Goal: Task Accomplishment & Management: Manage account settings

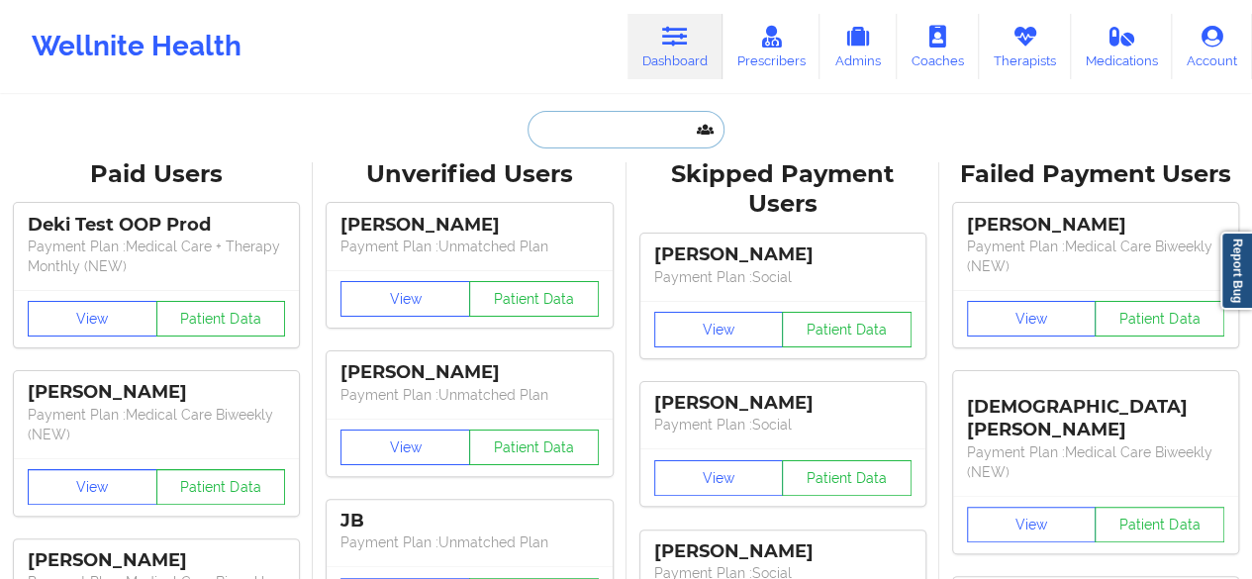
click at [632, 125] on input "text" at bounding box center [626, 130] width 196 height 38
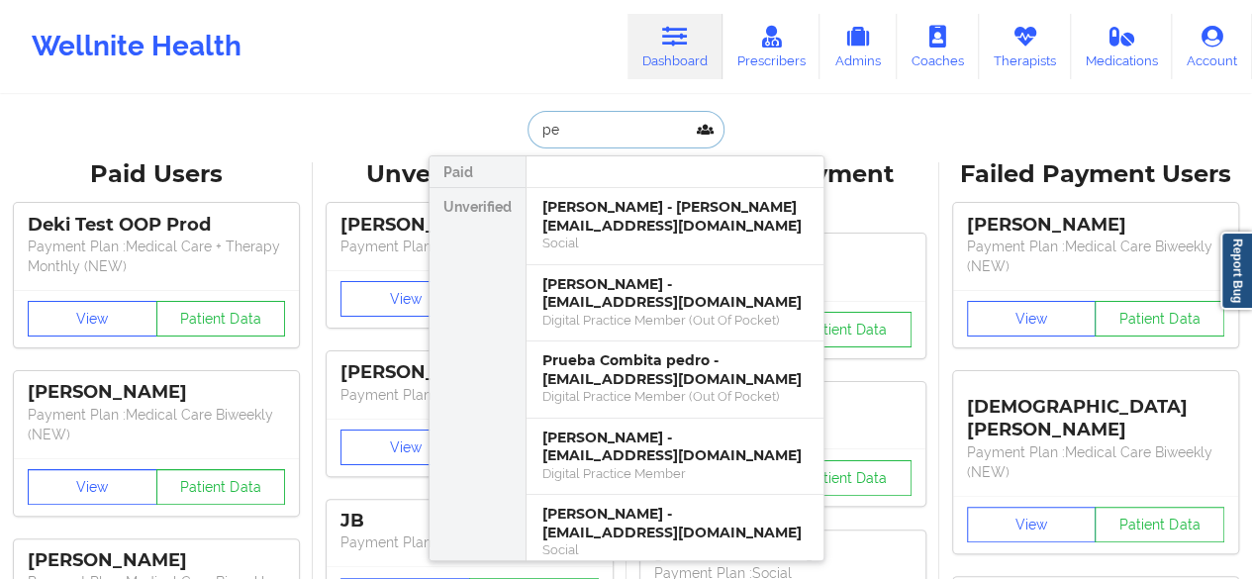
type input "p"
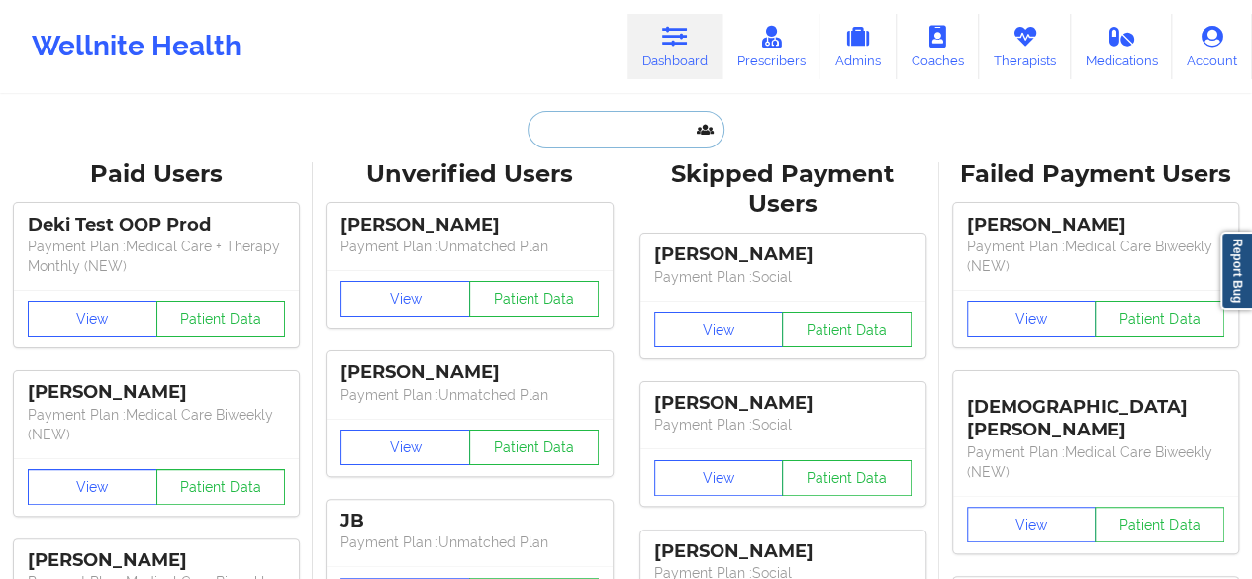
paste input "[PERSON_NAME]"
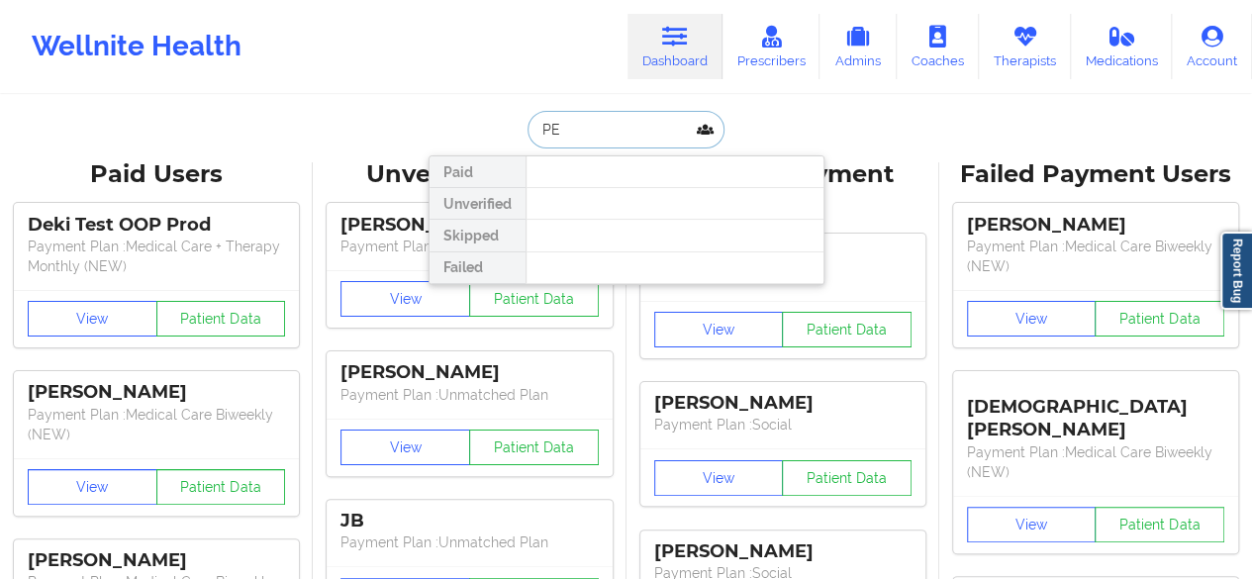
type input "P"
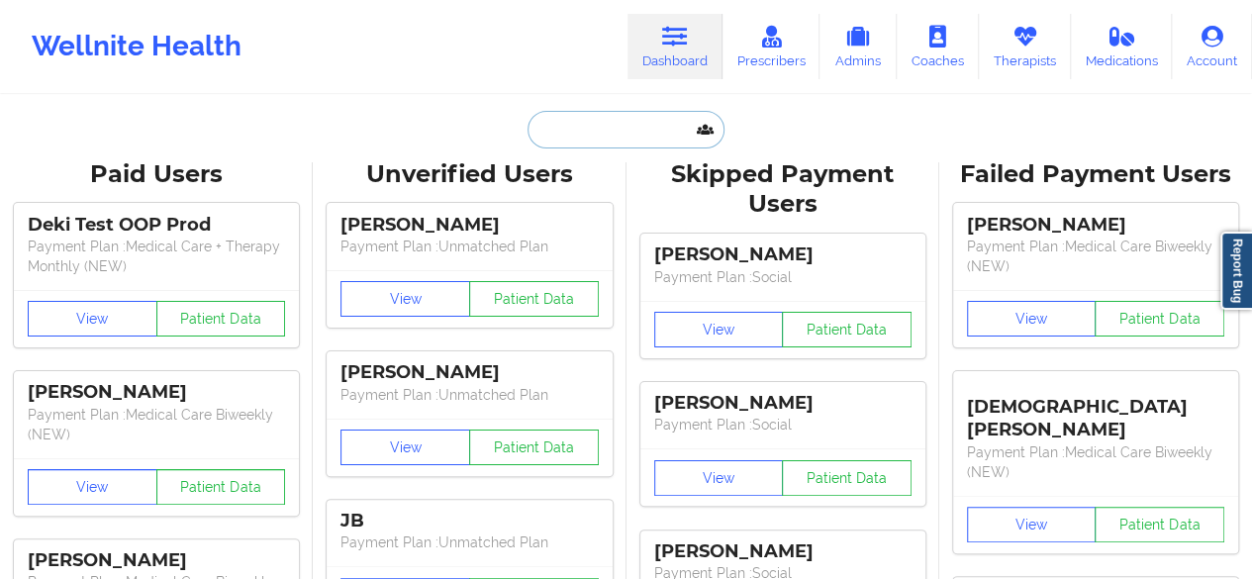
paste input "[PERSON_NAME]"
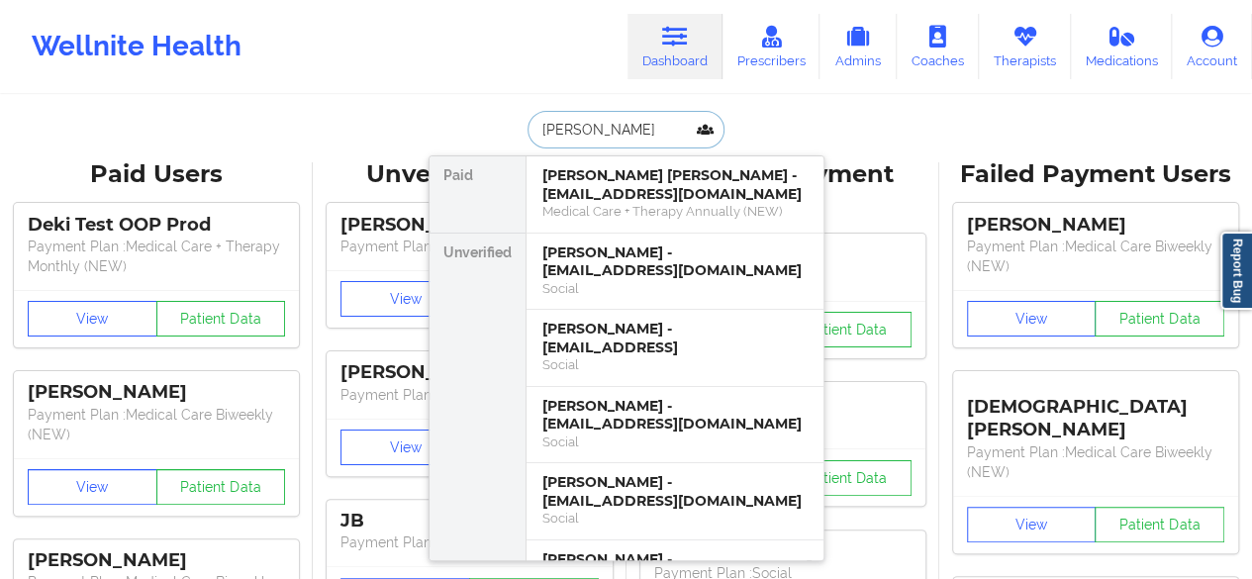
type input "[PERSON_NAME]"
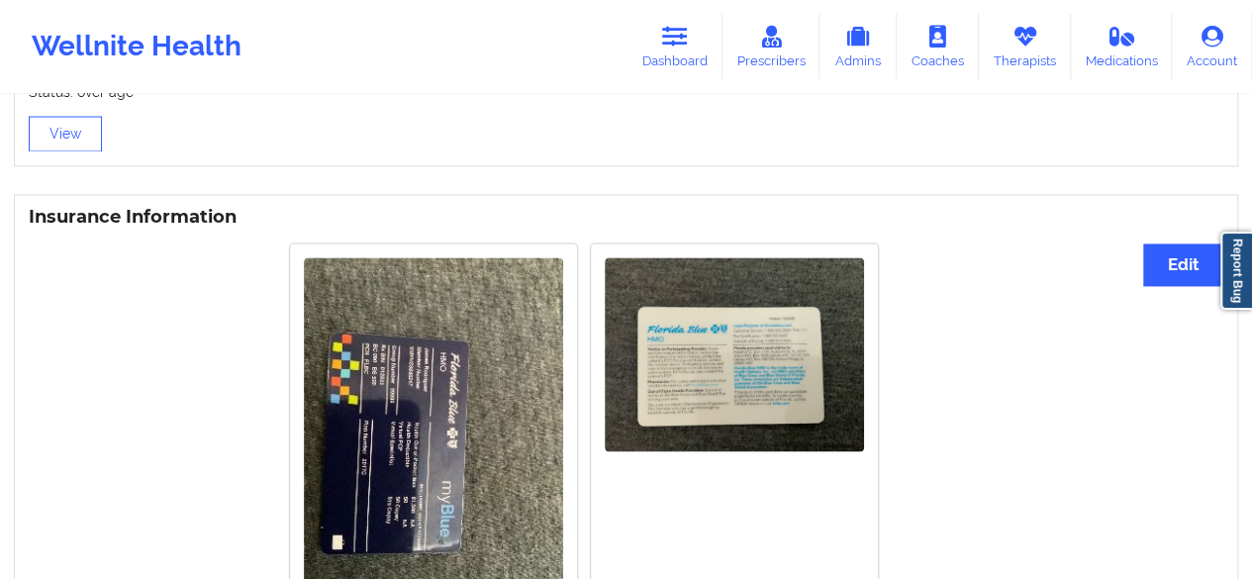
scroll to position [1574, 0]
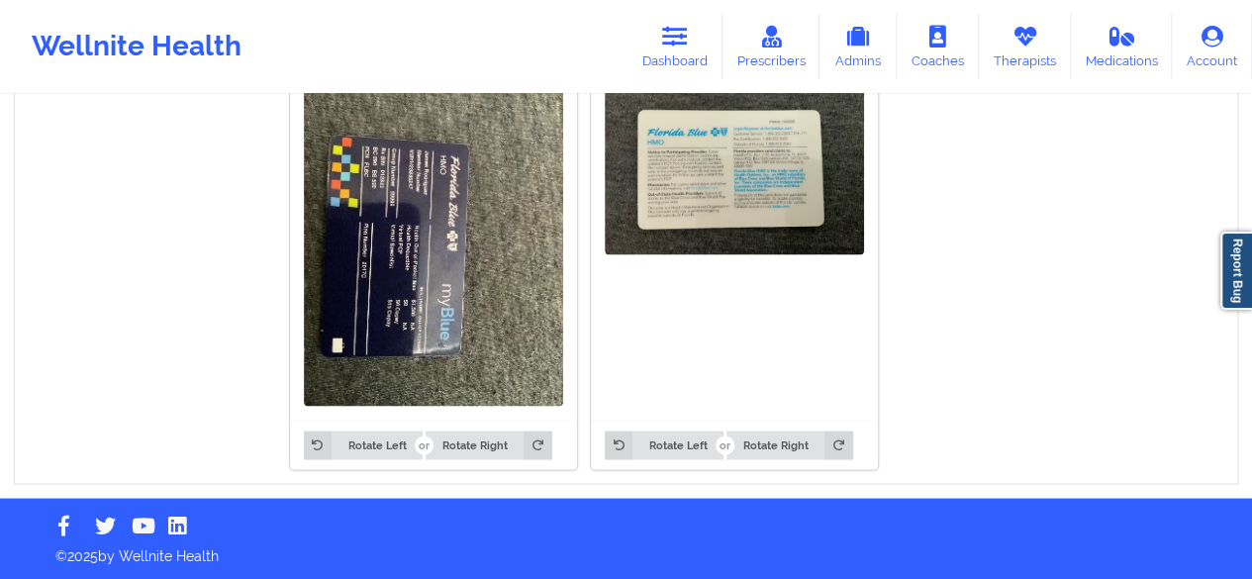
click at [374, 271] on img at bounding box center [433, 233] width 259 height 346
click at [410, 260] on img at bounding box center [433, 233] width 259 height 346
click at [704, 38] on link "Dashboard" at bounding box center [675, 46] width 95 height 65
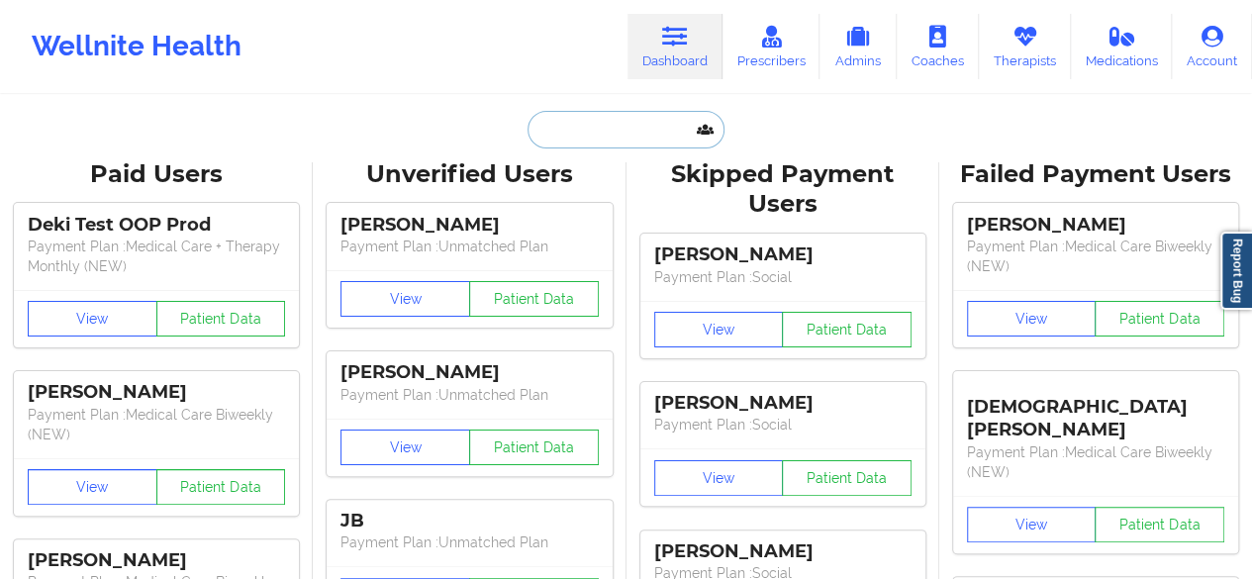
click at [603, 122] on input "text" at bounding box center [626, 130] width 196 height 38
paste input "[PERSON_NAME]"
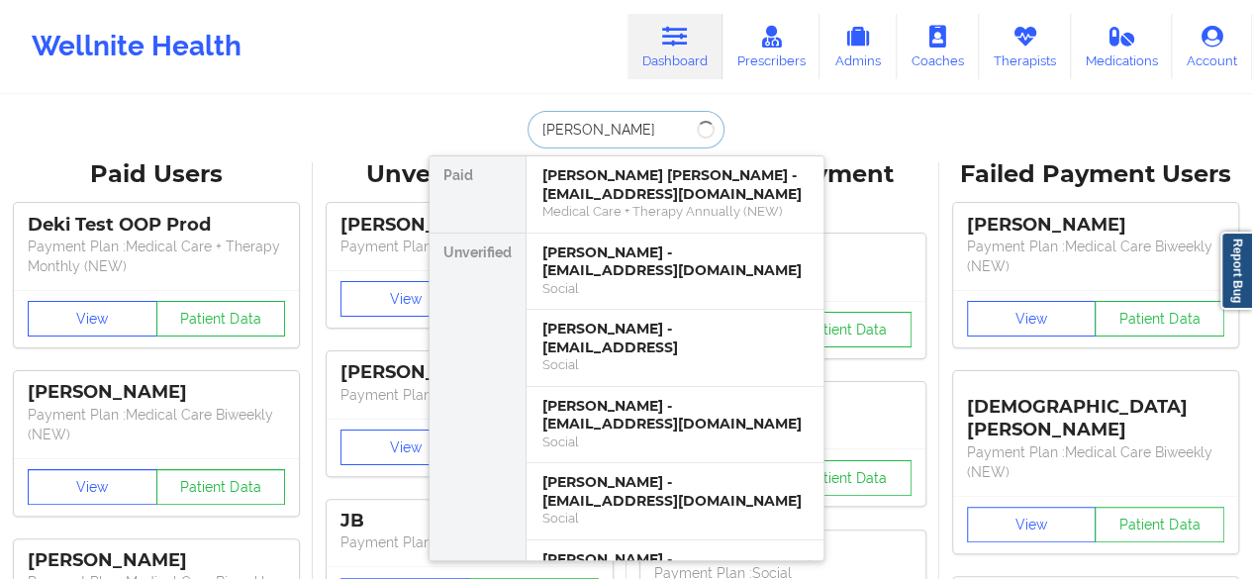
type input "[PERSON_NAME]"
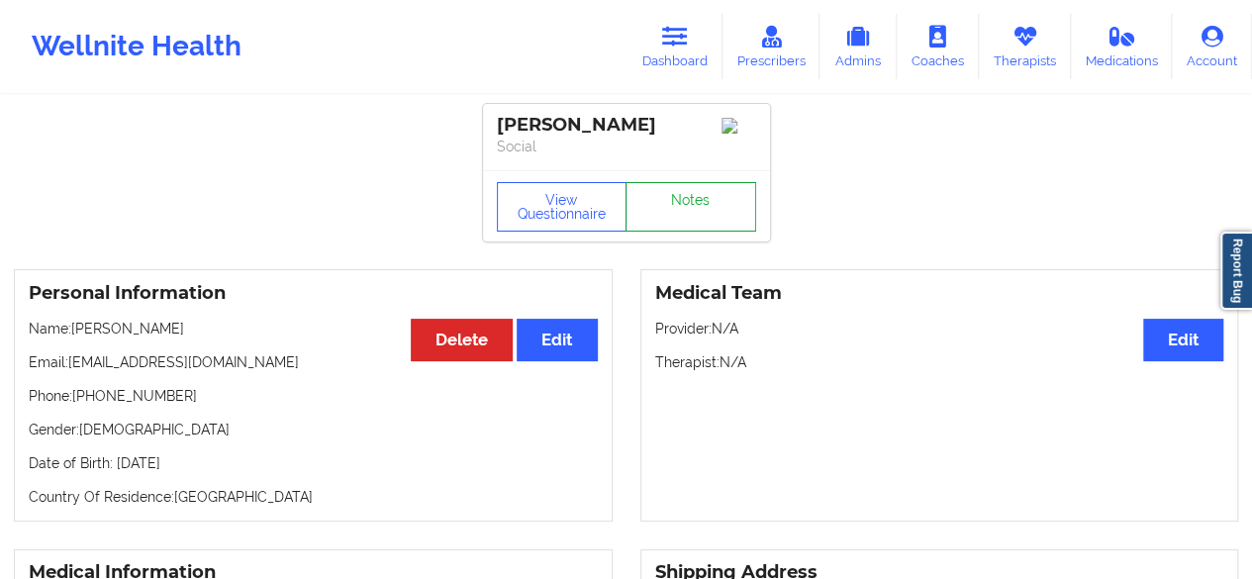
click at [696, 230] on link "Notes" at bounding box center [691, 206] width 131 height 49
click at [619, 129] on div "[PERSON_NAME]" at bounding box center [626, 125] width 259 height 23
copy div "[PERSON_NAME]"
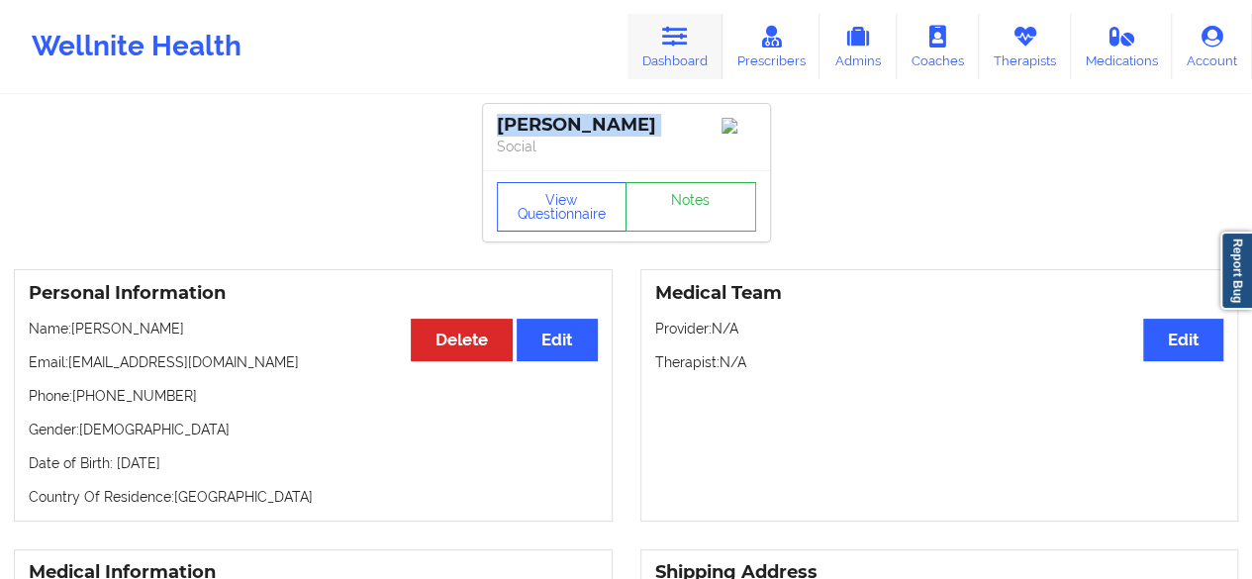
click at [678, 65] on link "Dashboard" at bounding box center [675, 46] width 95 height 65
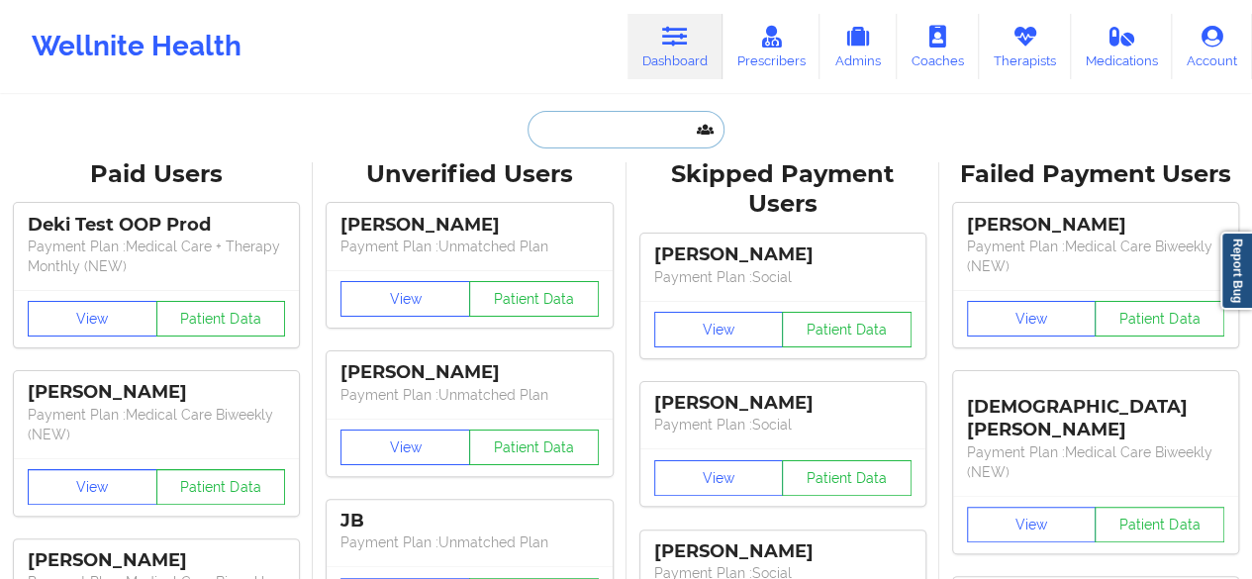
click at [598, 127] on input "text" at bounding box center [626, 130] width 196 height 38
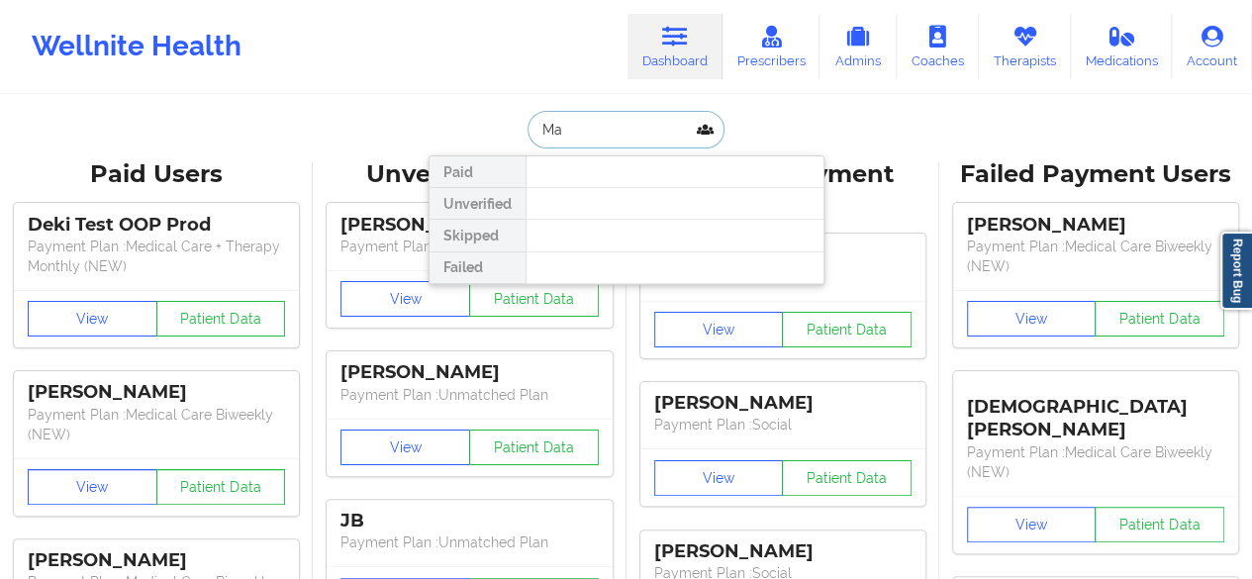
type input "M"
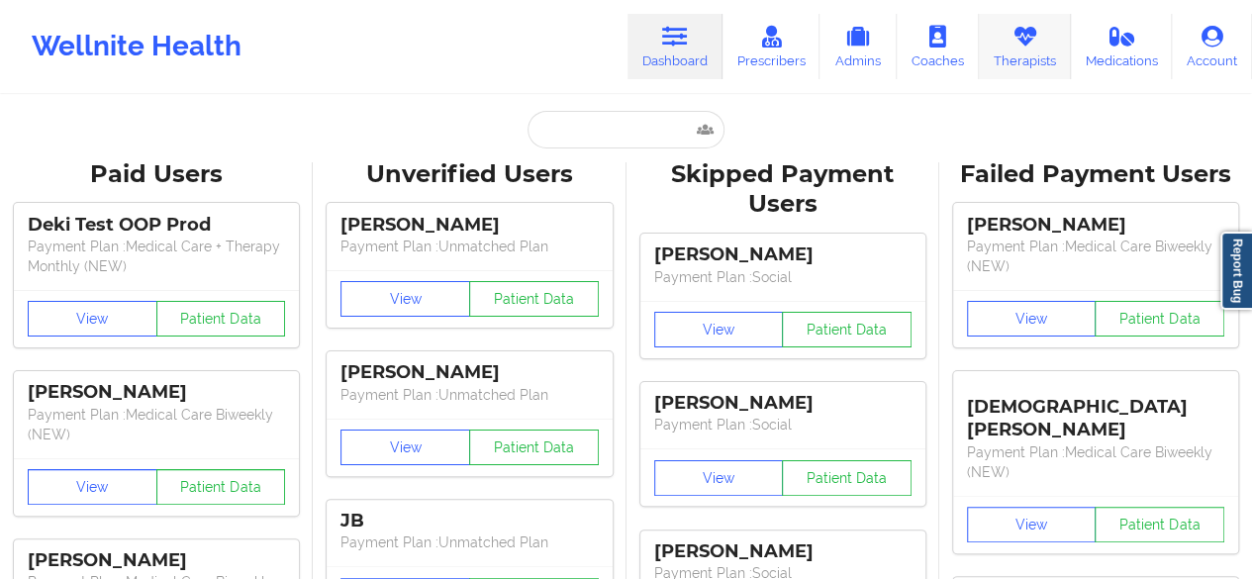
click at [996, 40] on link "Therapists" at bounding box center [1025, 46] width 92 height 65
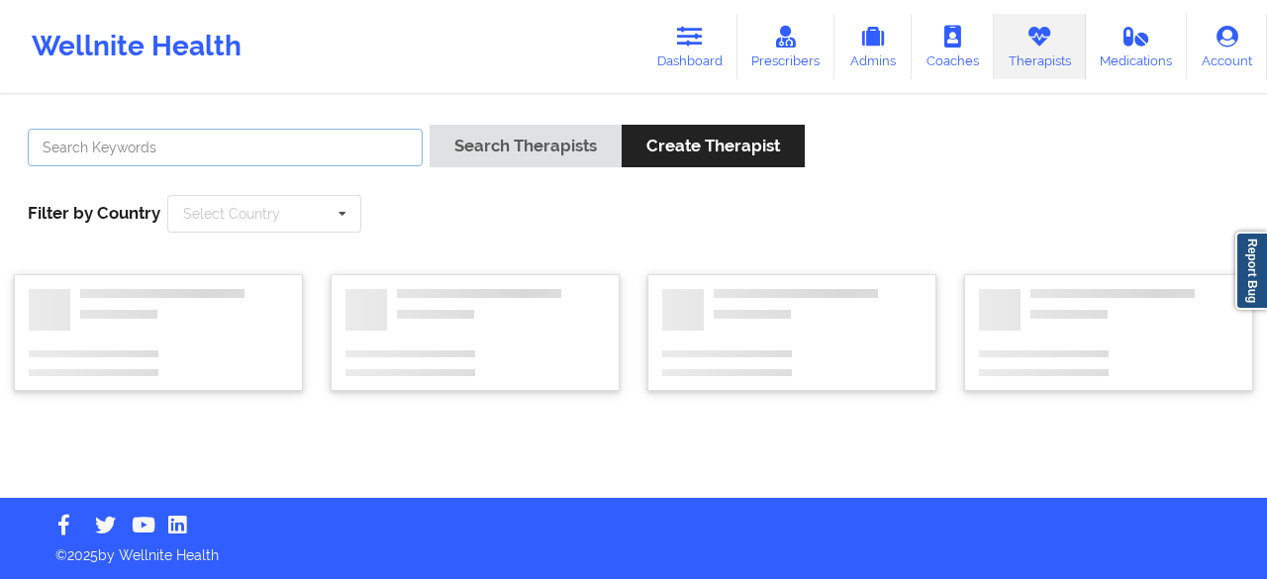
click at [333, 153] on input "text" at bounding box center [225, 148] width 395 height 38
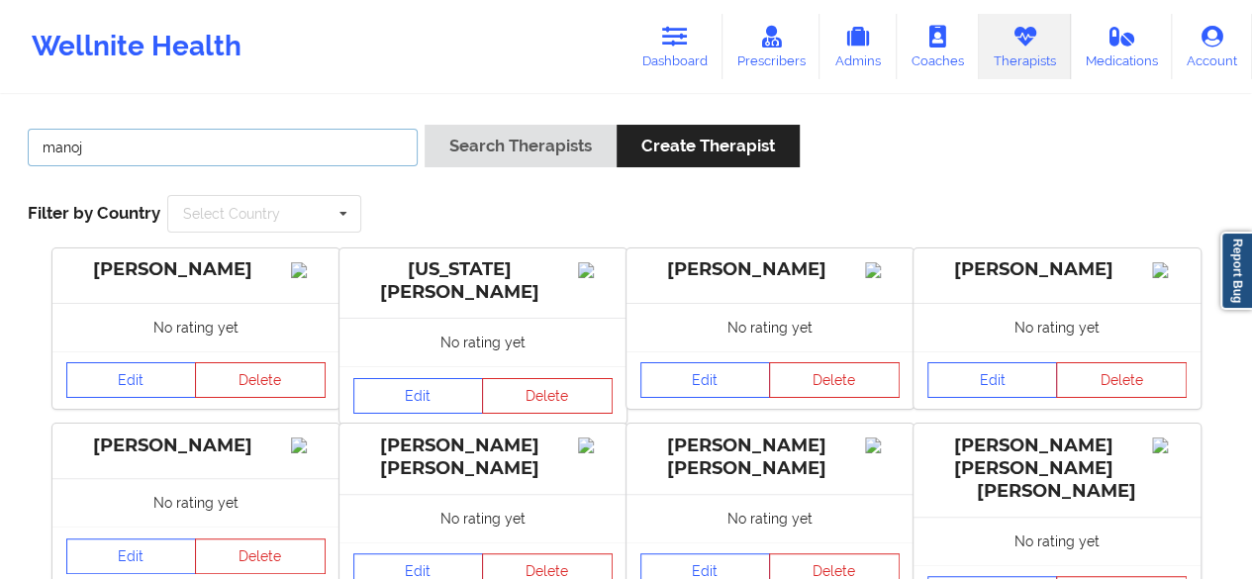
type input "manoj"
click at [425, 125] on button "Search Therapists" at bounding box center [521, 146] width 192 height 43
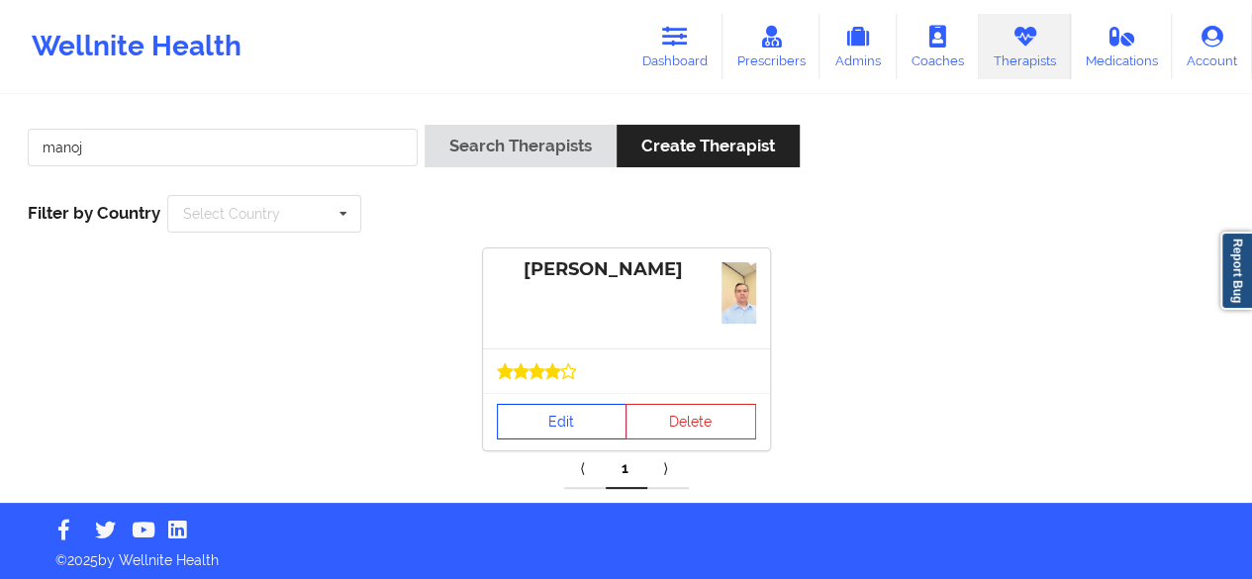
click at [602, 416] on link "Edit" at bounding box center [562, 422] width 131 height 36
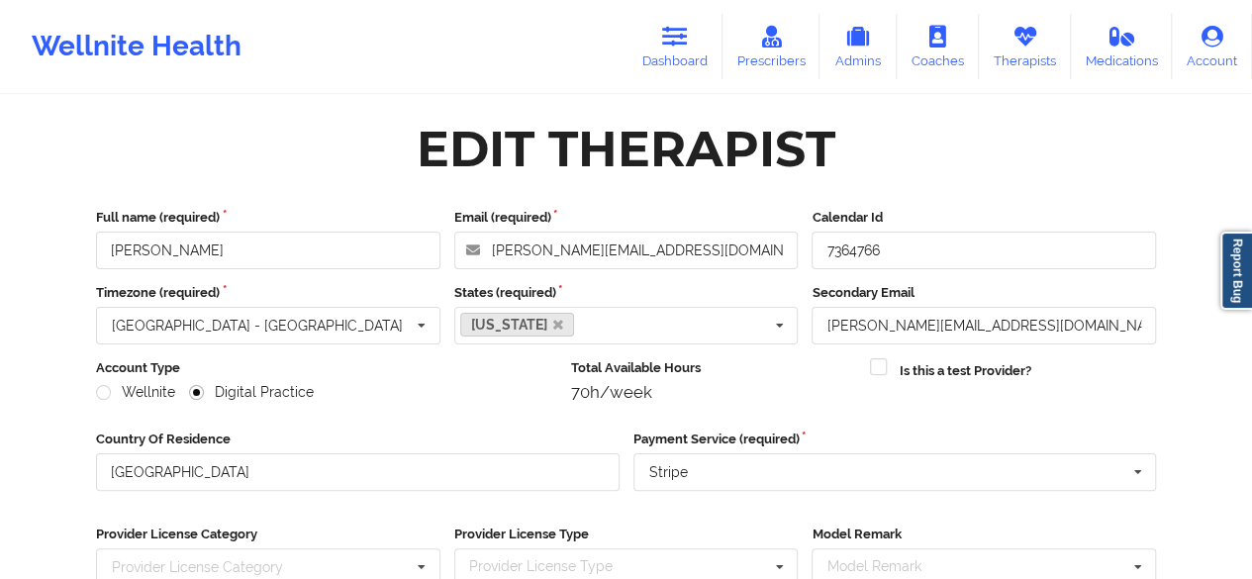
scroll to position [307, 0]
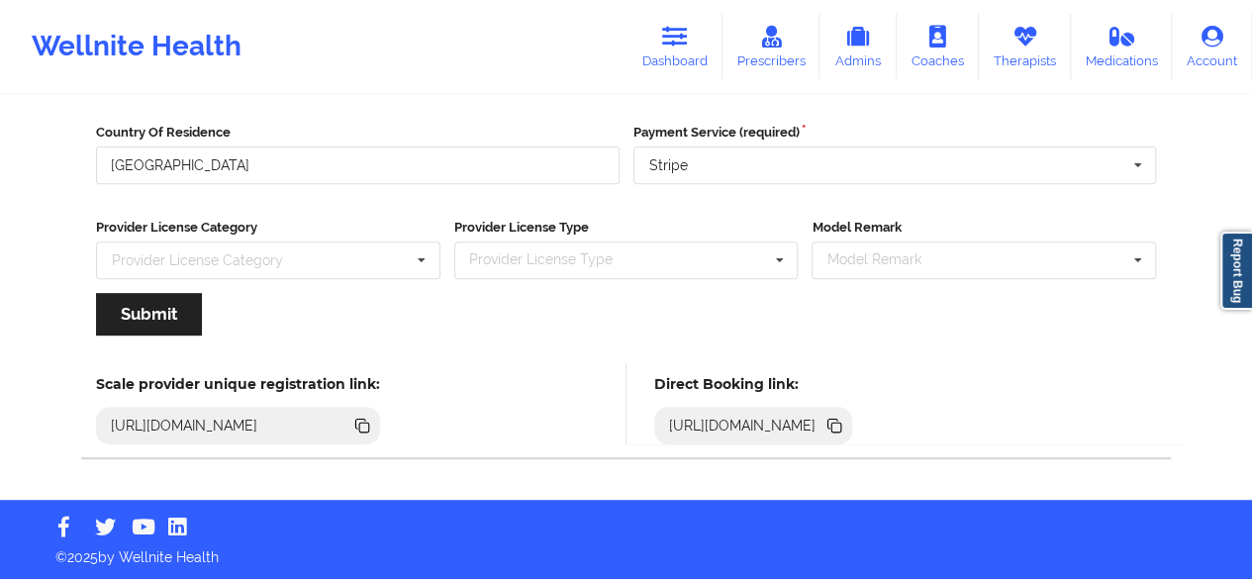
click at [841, 428] on icon at bounding box center [837, 428] width 10 height 10
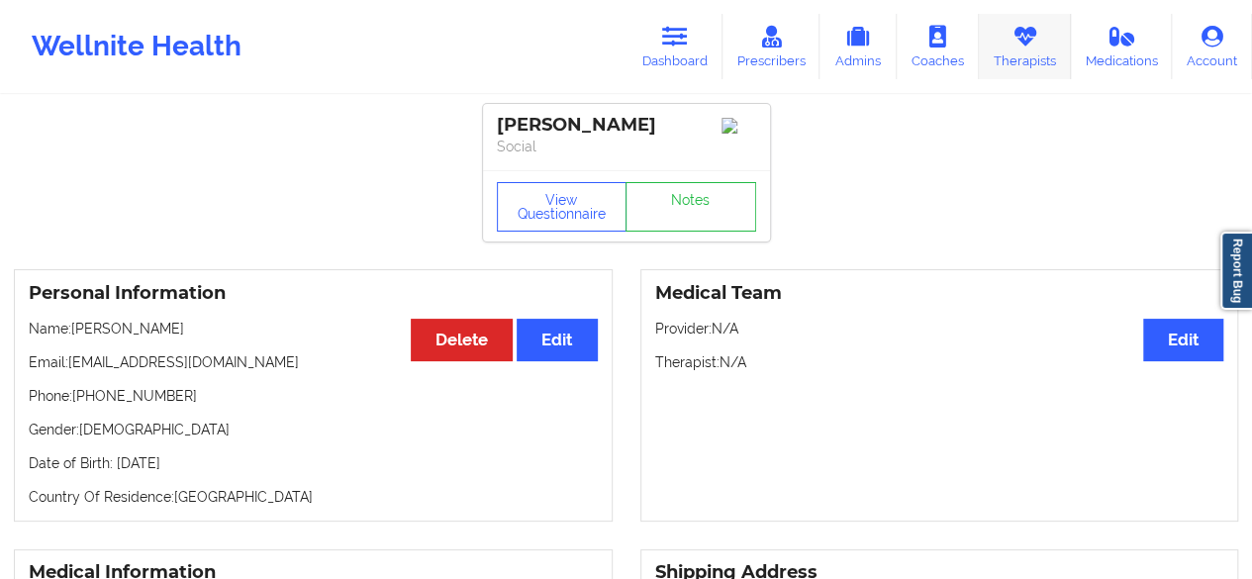
click at [1020, 50] on link "Therapists" at bounding box center [1025, 46] width 92 height 65
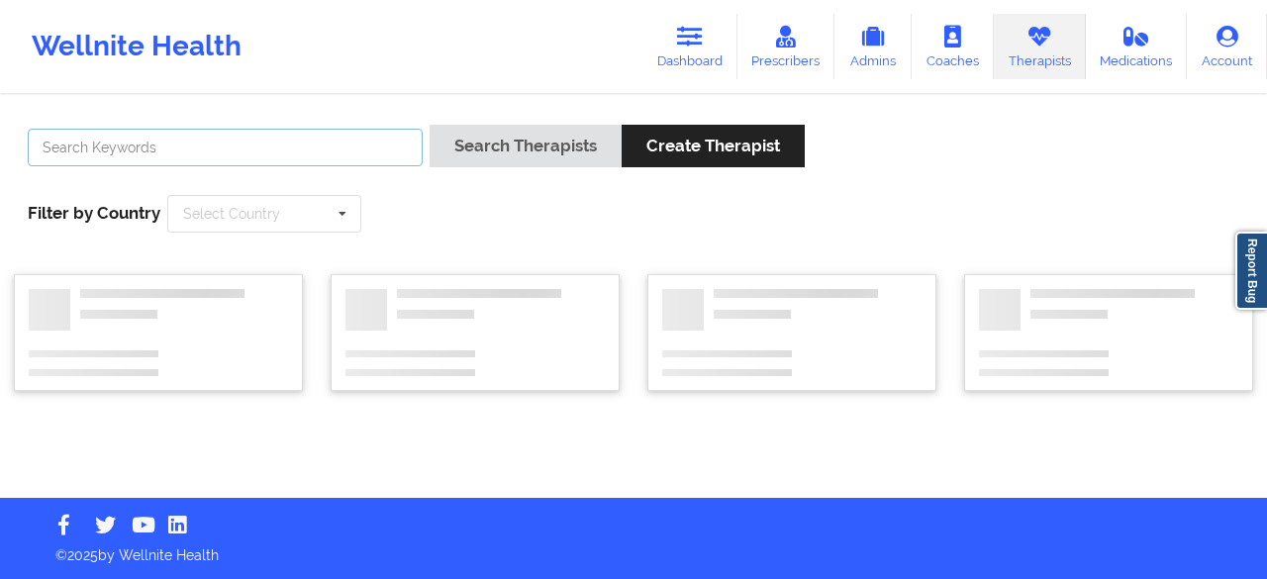
click at [202, 136] on input "text" at bounding box center [225, 148] width 395 height 38
paste input "(352) 231-3698"
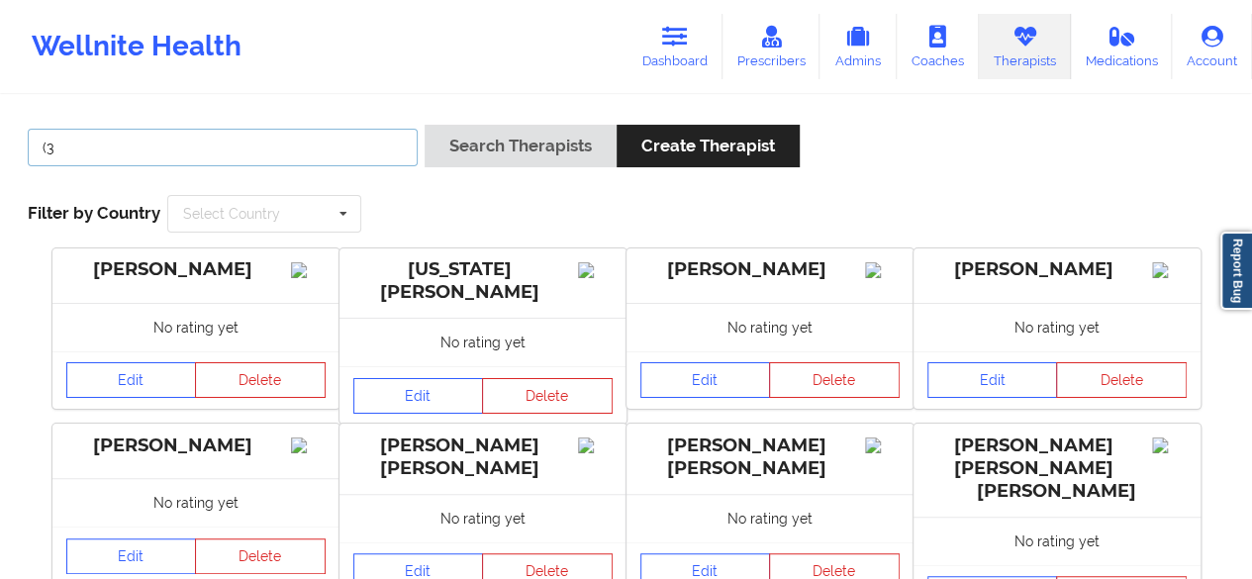
type input "("
type input "B"
type input "Virginia Gibala"
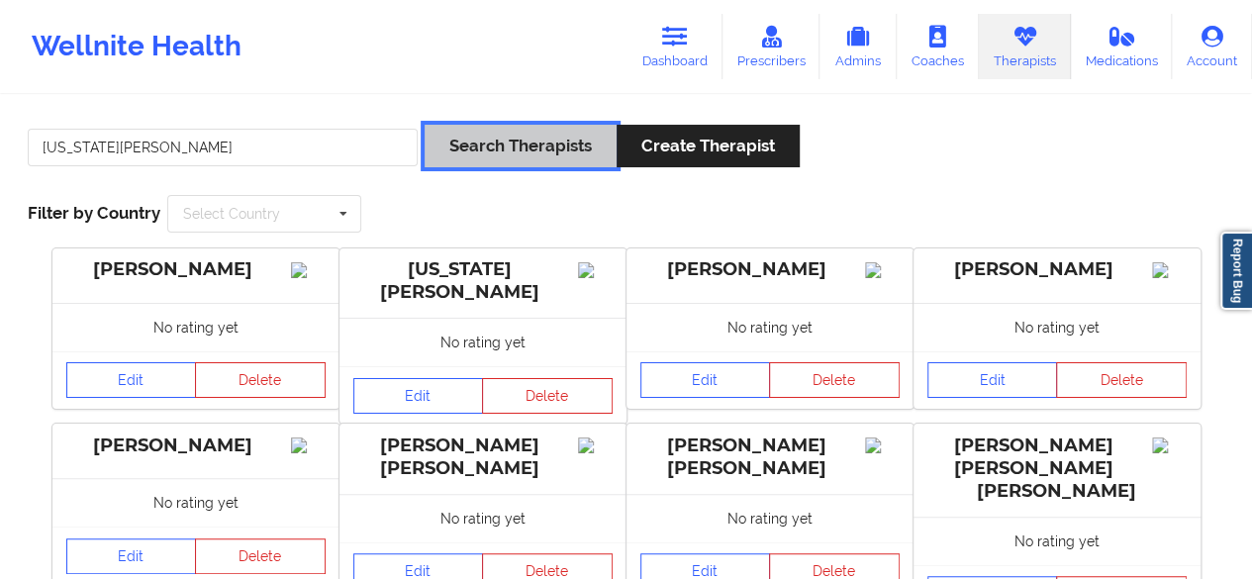
click at [566, 146] on button "Search Therapists" at bounding box center [521, 146] width 192 height 43
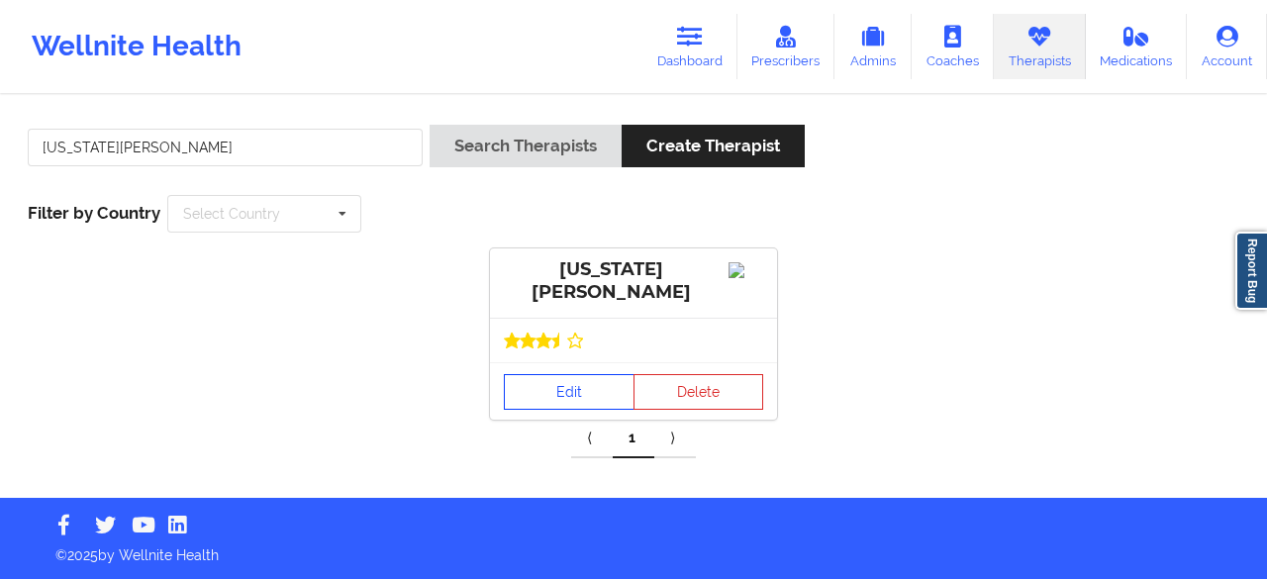
click at [581, 407] on link "Edit" at bounding box center [569, 392] width 131 height 36
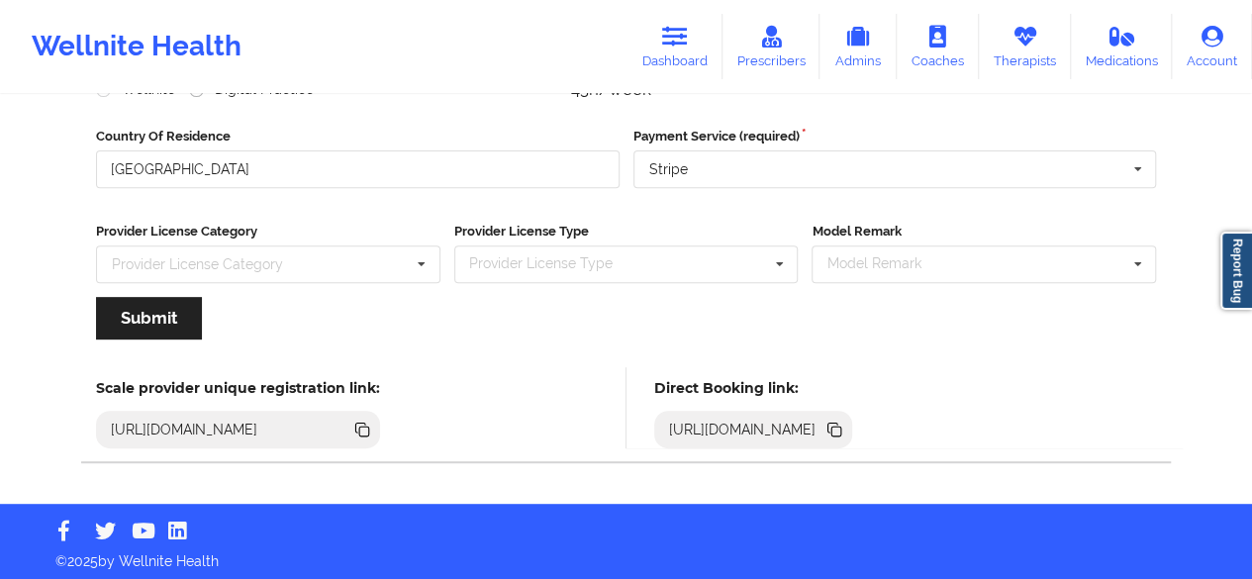
scroll to position [307, 0]
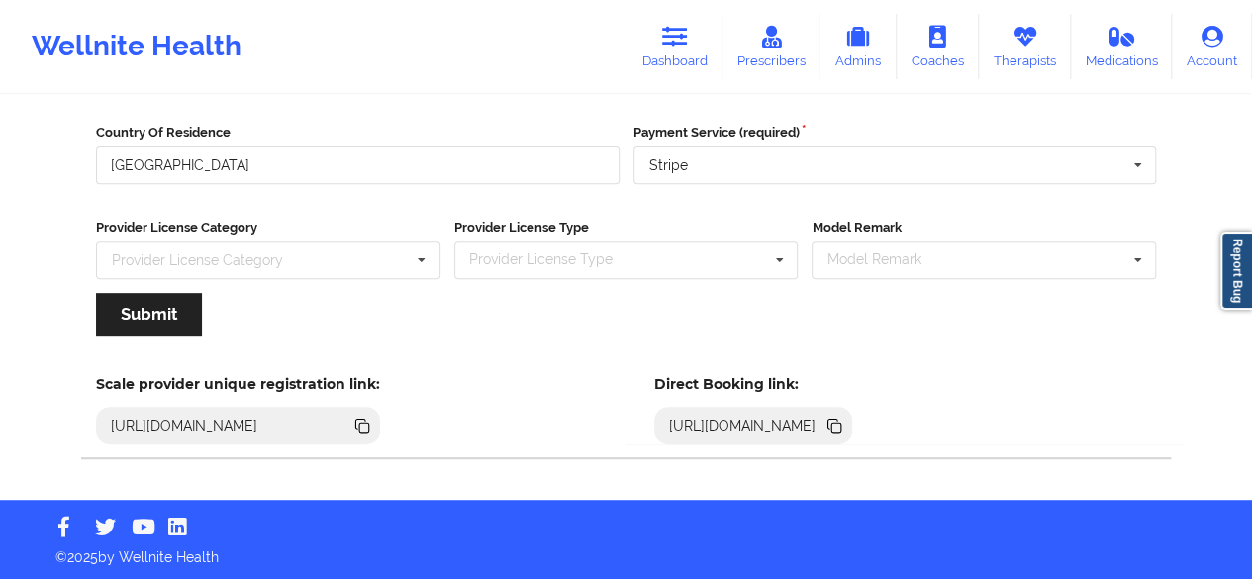
click at [839, 419] on icon at bounding box center [834, 424] width 10 height 10
